Goal: Information Seeking & Learning: Learn about a topic

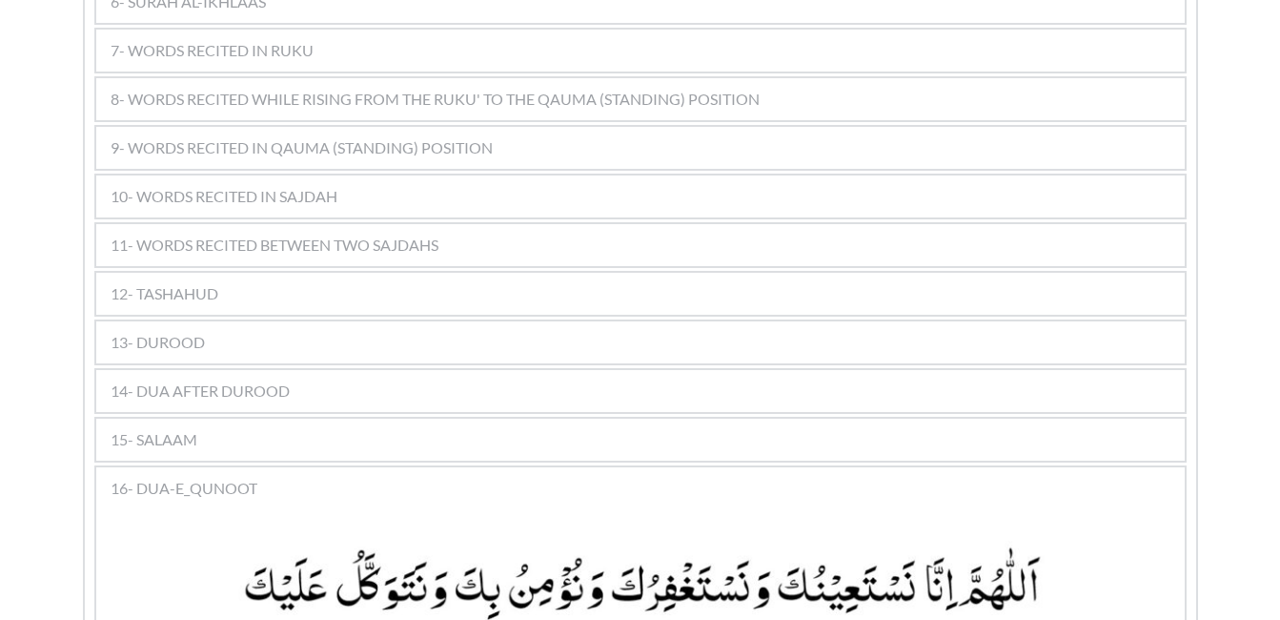
scroll to position [1412, 0]
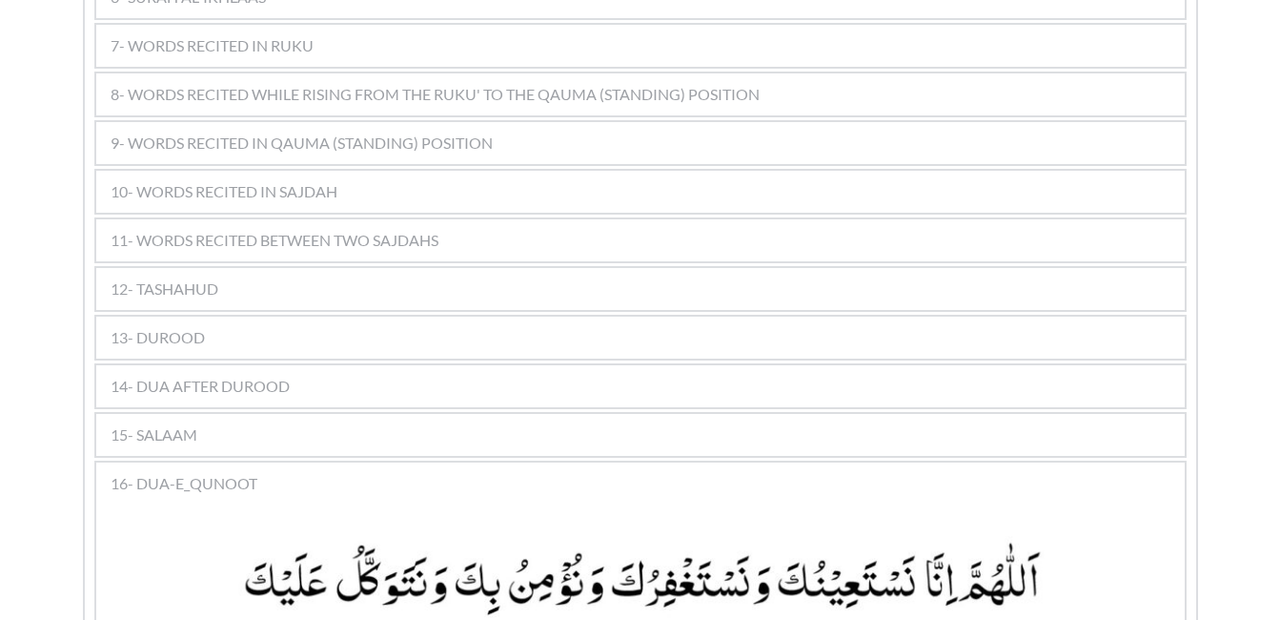
click at [502, 219] on div "11- WORDS RECITED BETWEEN TWO SAJDAHS" at bounding box center [640, 240] width 1088 height 42
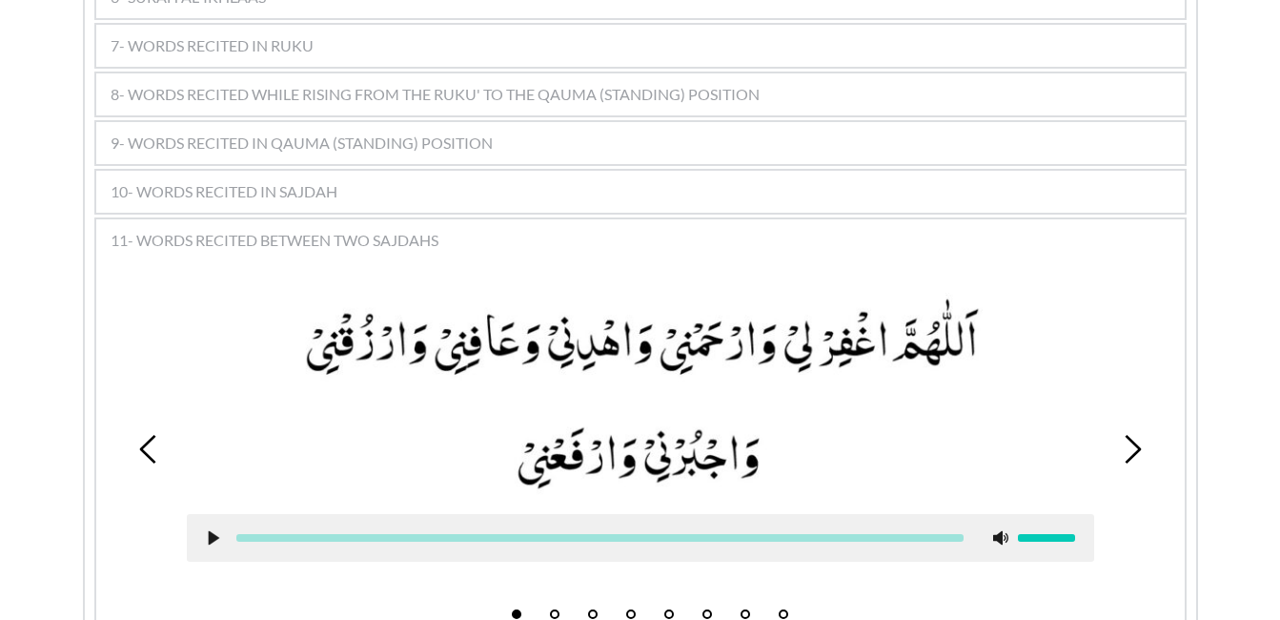
click at [821, 392] on picture at bounding box center [640, 394] width 907 height 202
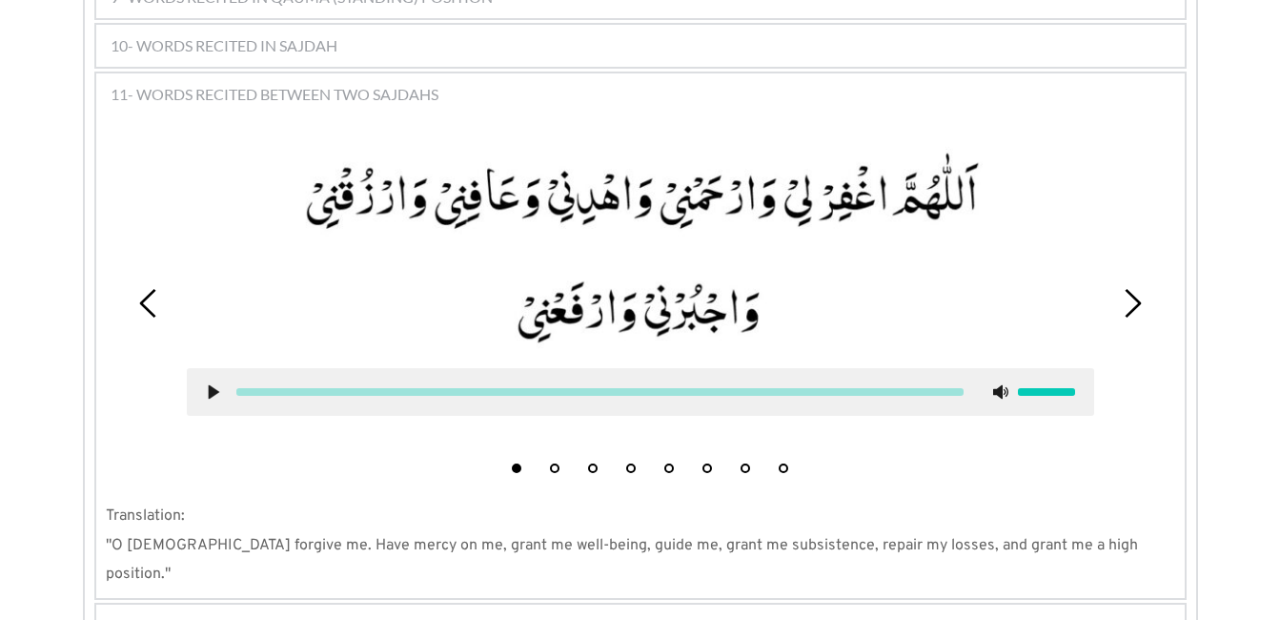
scroll to position [1602, 0]
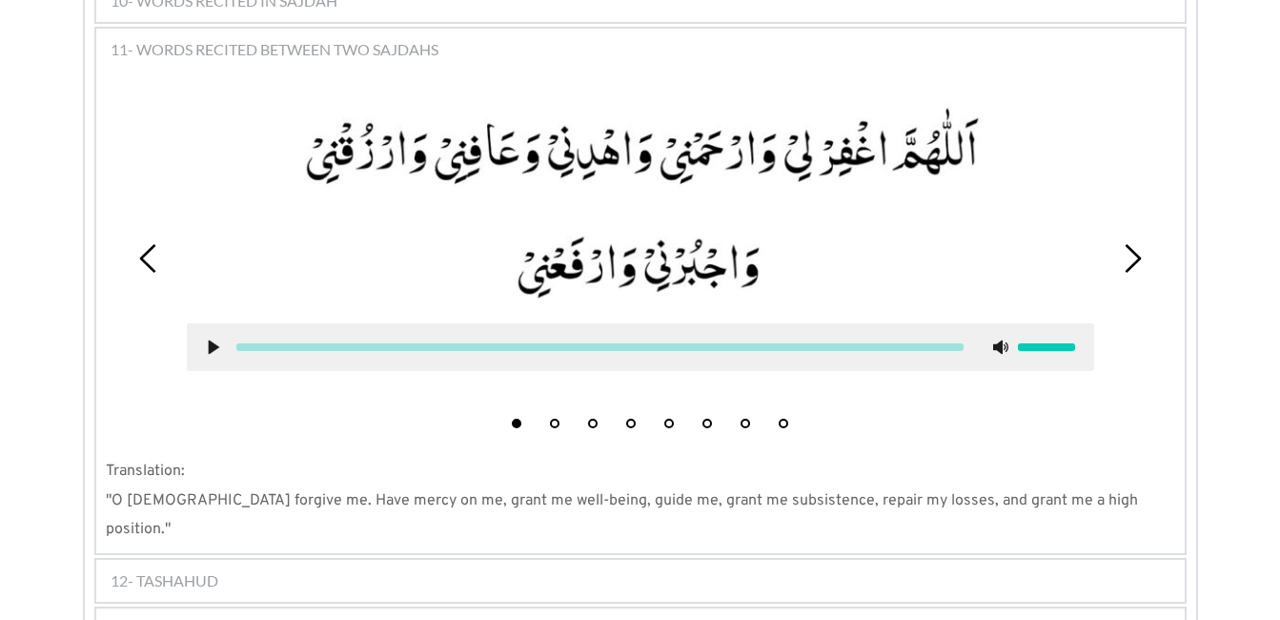
click at [633, 418] on button "4" at bounding box center [631, 423] width 10 height 10
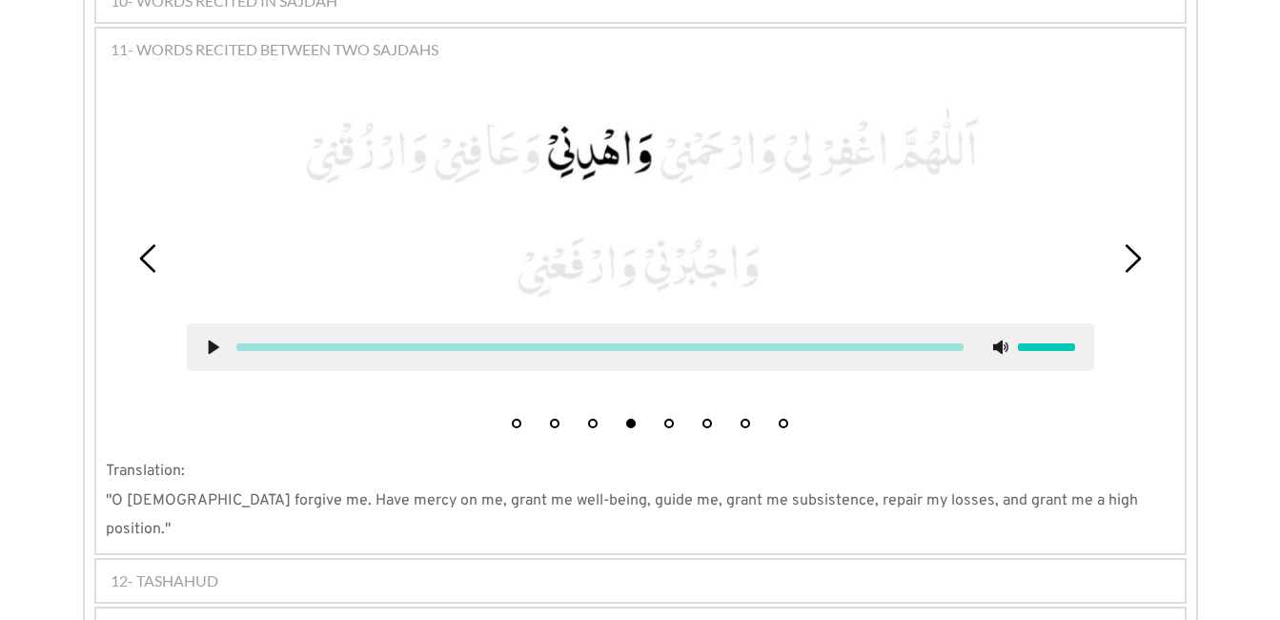
click at [207, 339] on icon at bounding box center [213, 346] width 15 height 15
click at [214, 340] on use at bounding box center [213, 347] width 12 height 14
click at [212, 339] on icon at bounding box center [213, 346] width 15 height 15
click at [209, 340] on use at bounding box center [213, 347] width 12 height 14
click at [600, 170] on picture at bounding box center [640, 203] width 907 height 202
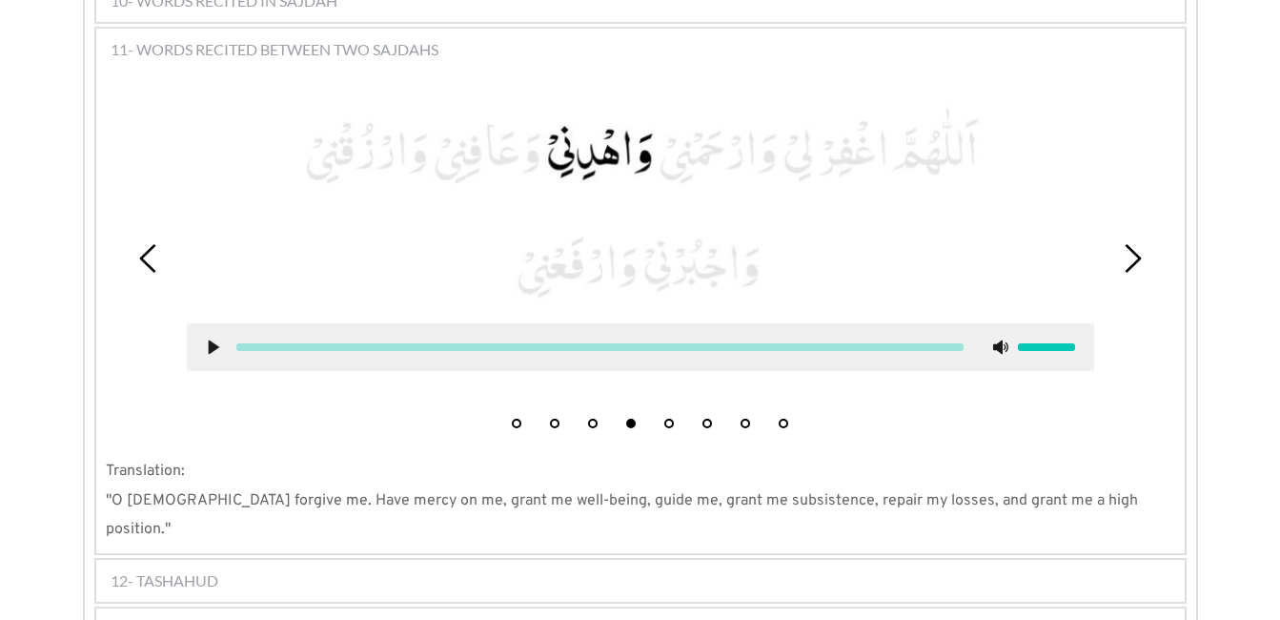
click at [1008, 457] on p "Translation:" at bounding box center [640, 471] width 1069 height 29
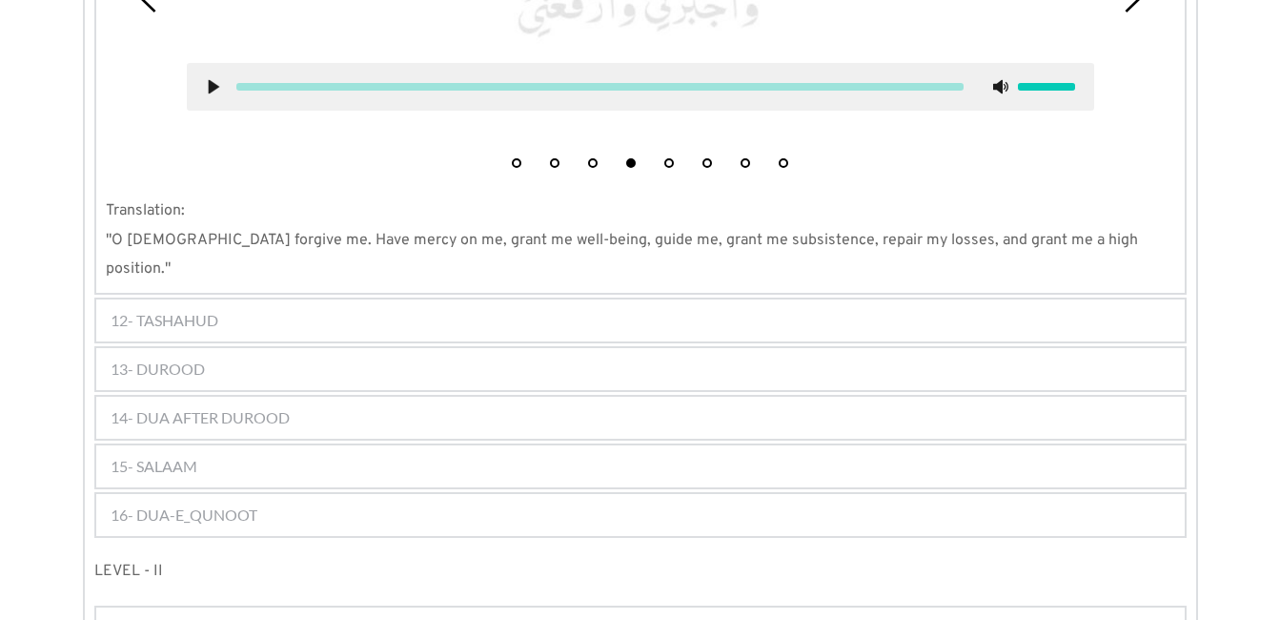
scroll to position [1907, 0]
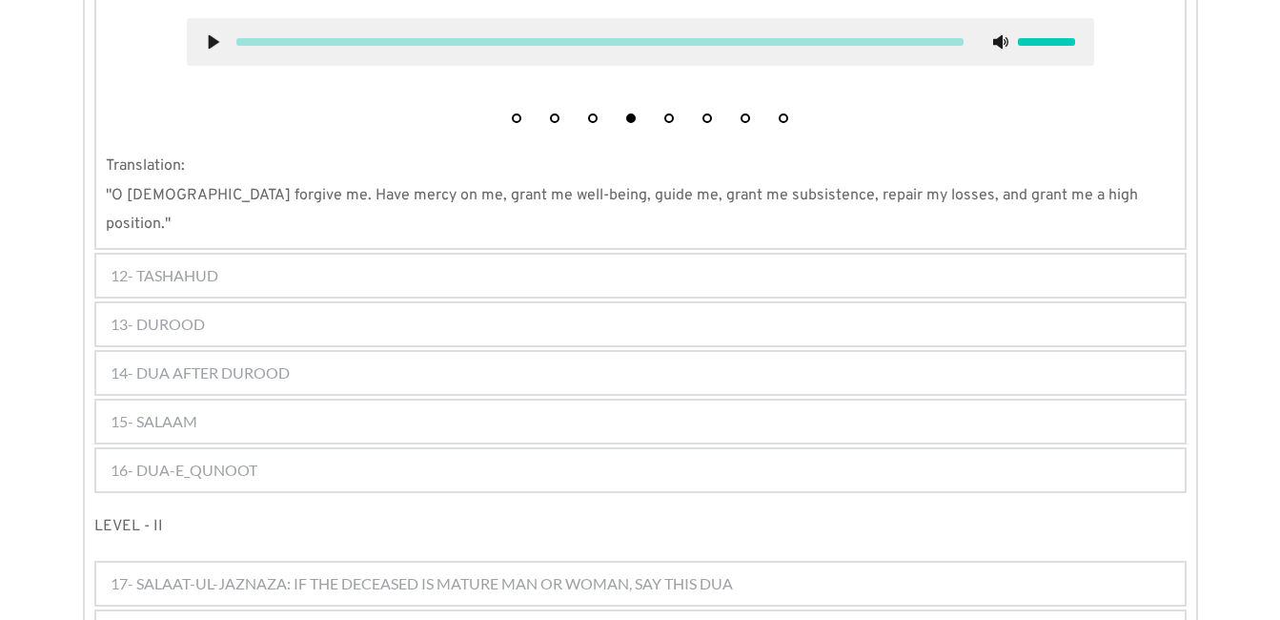
click at [838, 107] on div "1 2 3 4 5 6 7 8 Translation: "O [DEMOGRAPHIC_DATA] forgive me. Have mercy on me…" at bounding box center [640, 6] width 1088 height 484
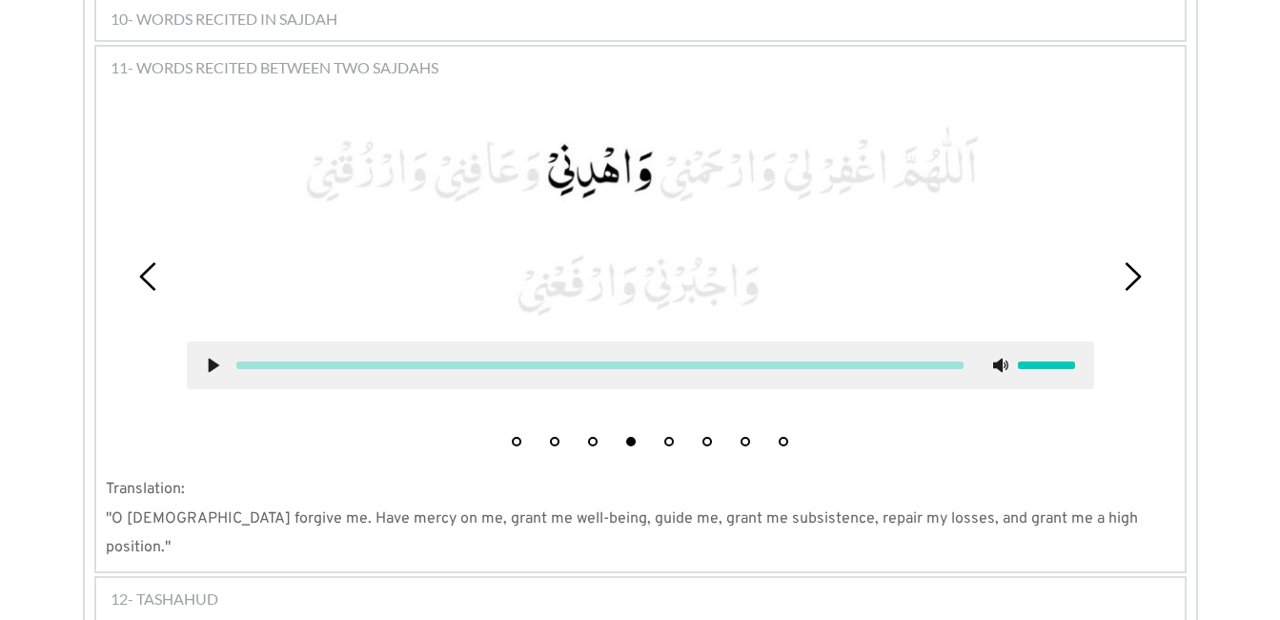
scroll to position [1564, 0]
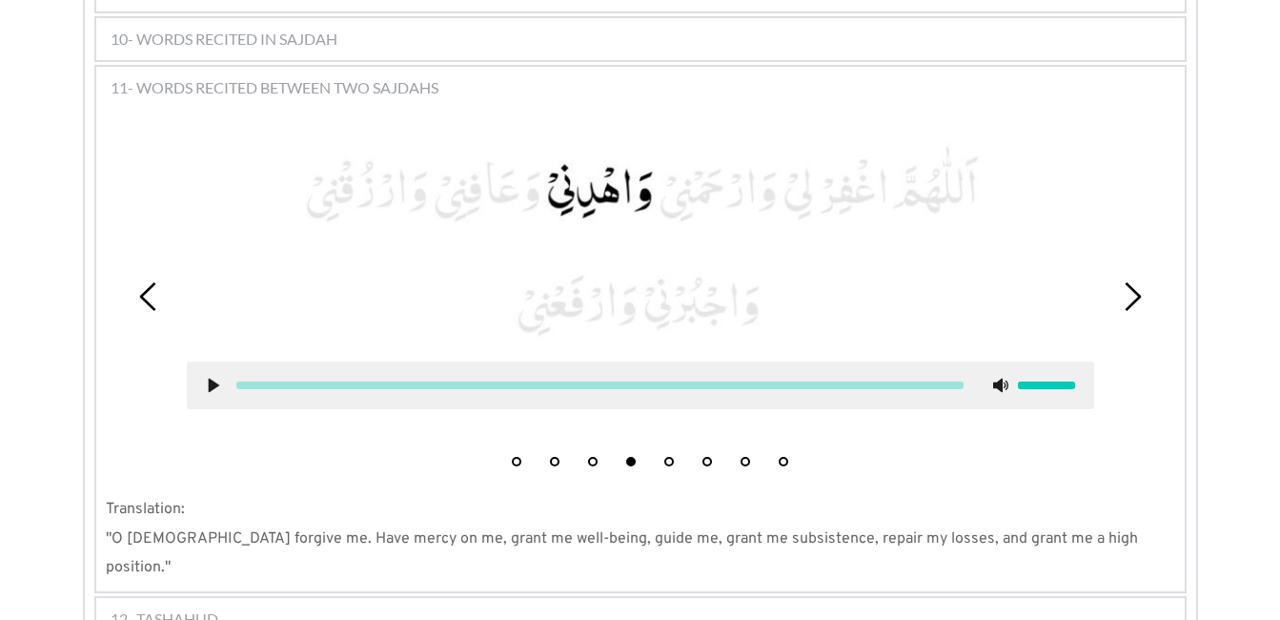
click at [664, 457] on button "5" at bounding box center [669, 462] width 10 height 10
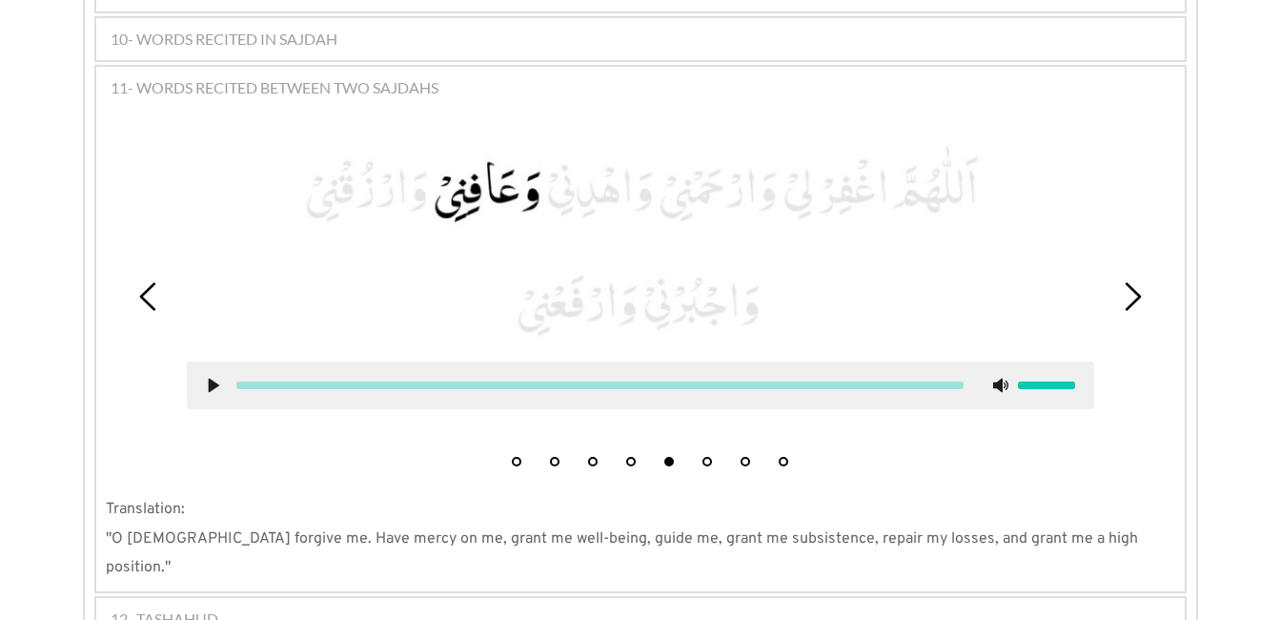
click at [206, 377] on icon at bounding box center [213, 384] width 15 height 15
click at [216, 378] on use at bounding box center [213, 385] width 12 height 14
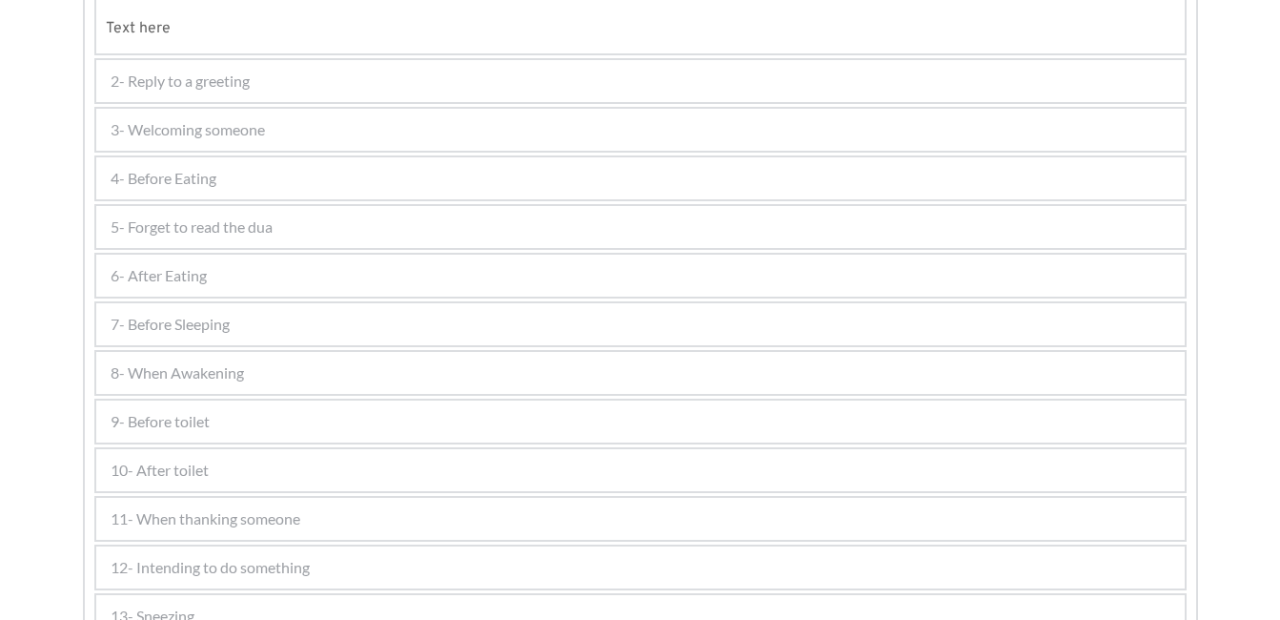
scroll to position [1150, 0]
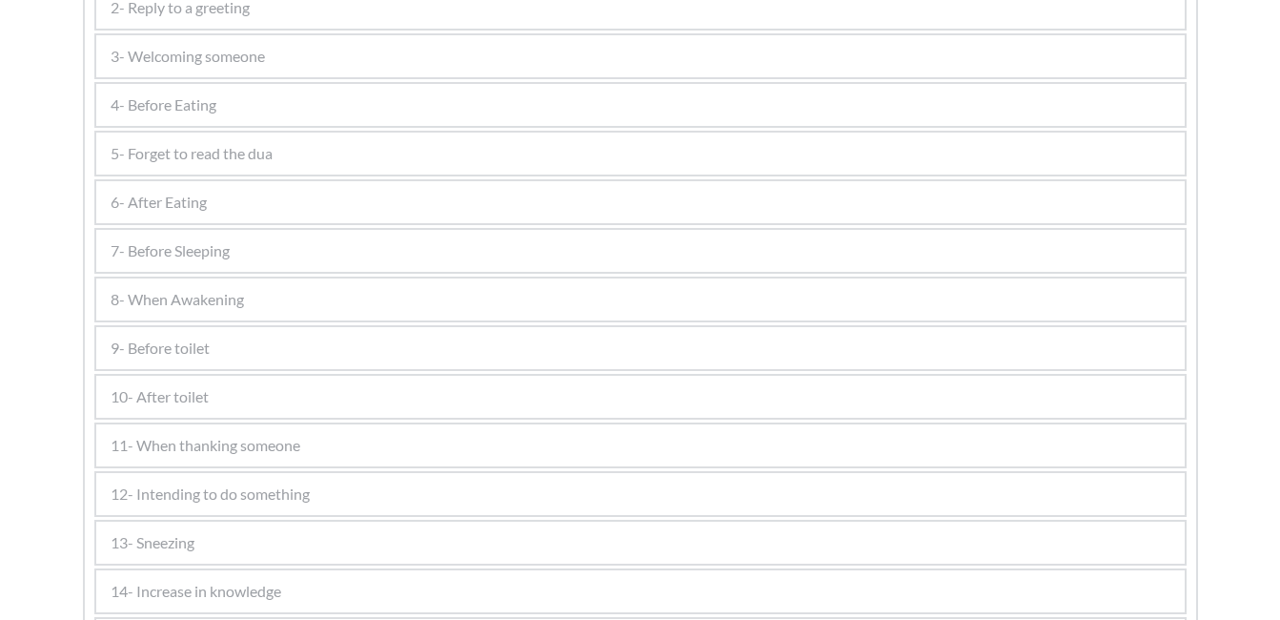
click at [452, 160] on div "5- Forget to read the dua" at bounding box center [640, 153] width 1088 height 42
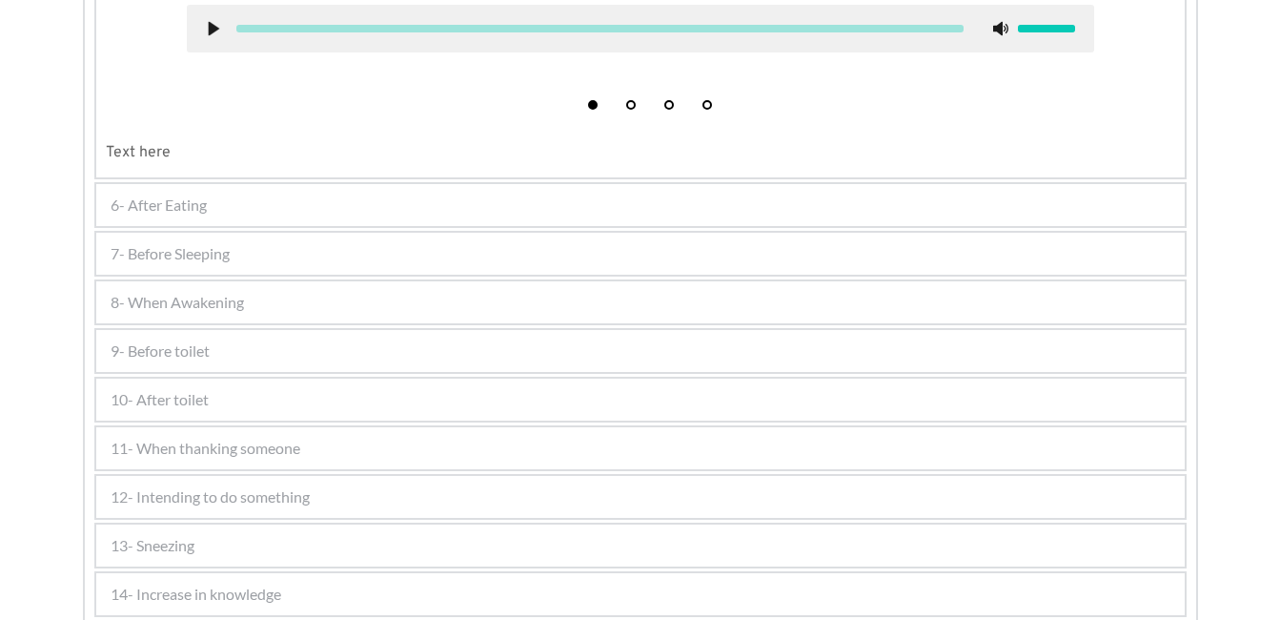
scroll to position [527, 0]
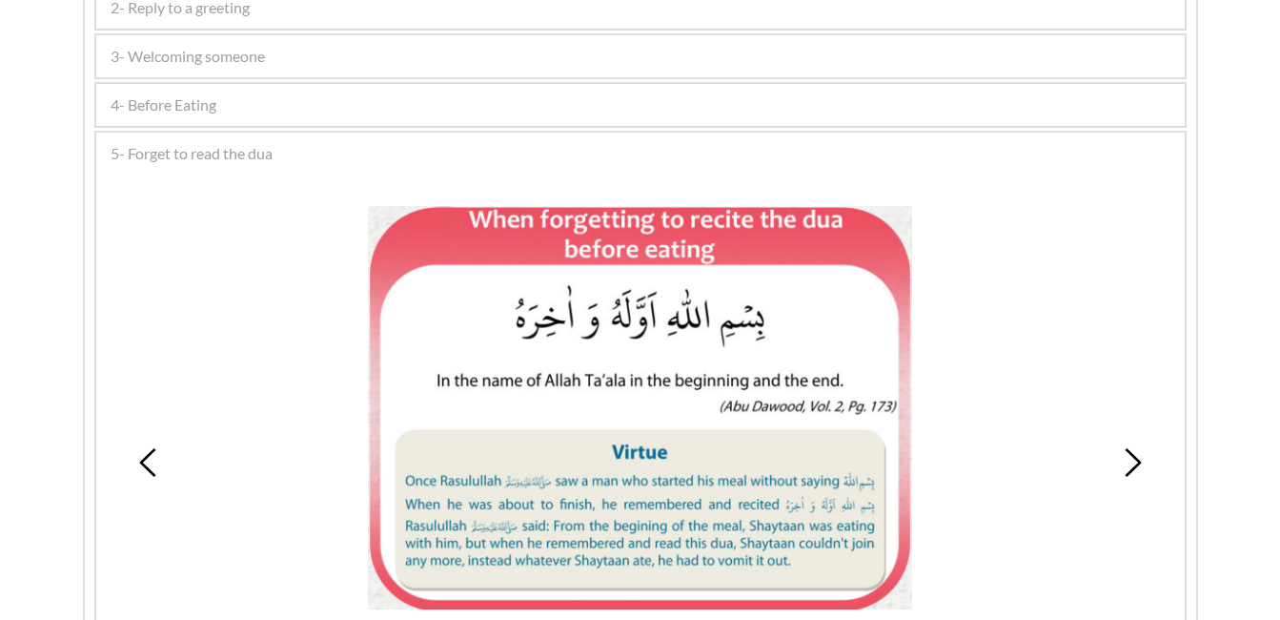
click at [1129, 455] on icon at bounding box center [1132, 462] width 29 height 29
click at [949, 402] on div at bounding box center [640, 408] width 907 height 404
click at [979, 442] on div at bounding box center [640, 408] width 907 height 404
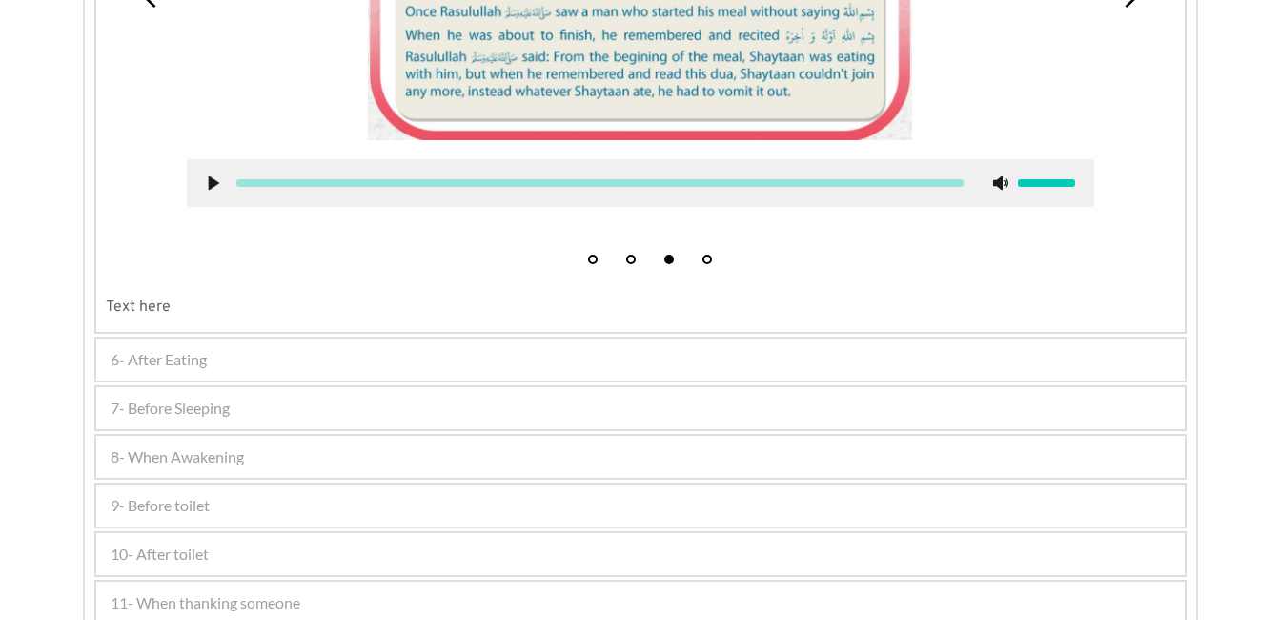
scroll to position [1023, 0]
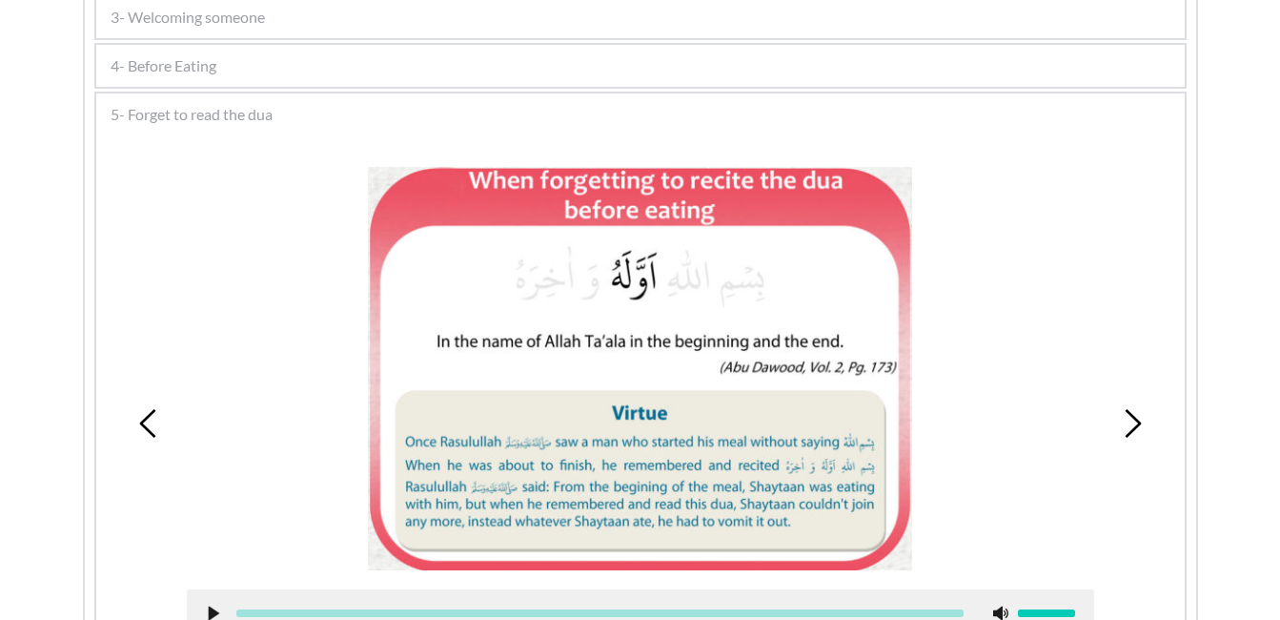
scroll to position [565, 0]
click at [1132, 414] on icon at bounding box center [1132, 424] width 29 height 29
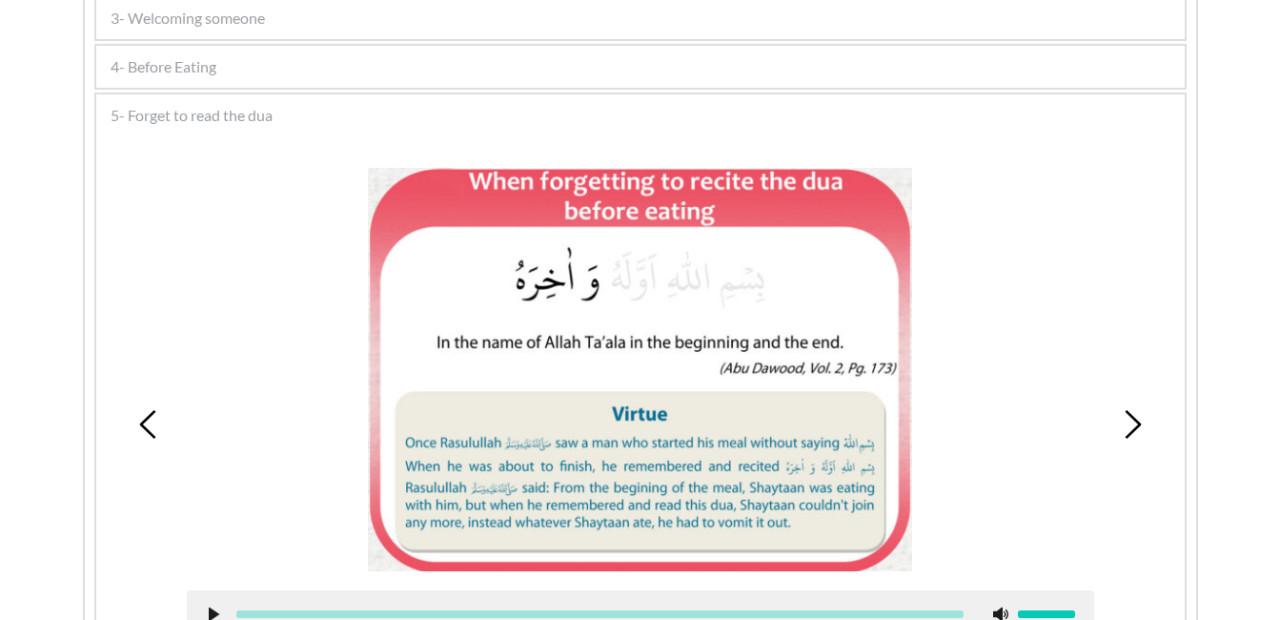
click at [531, 303] on picture at bounding box center [640, 370] width 544 height 404
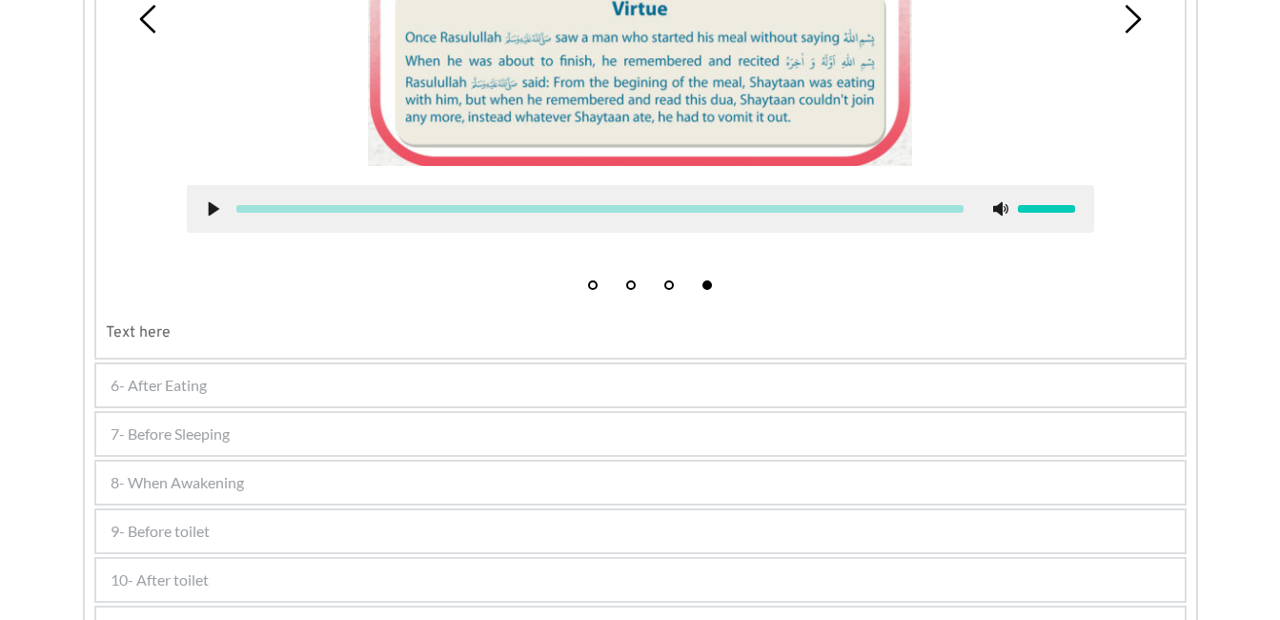
scroll to position [985, 0]
